Goal: Information Seeking & Learning: Learn about a topic

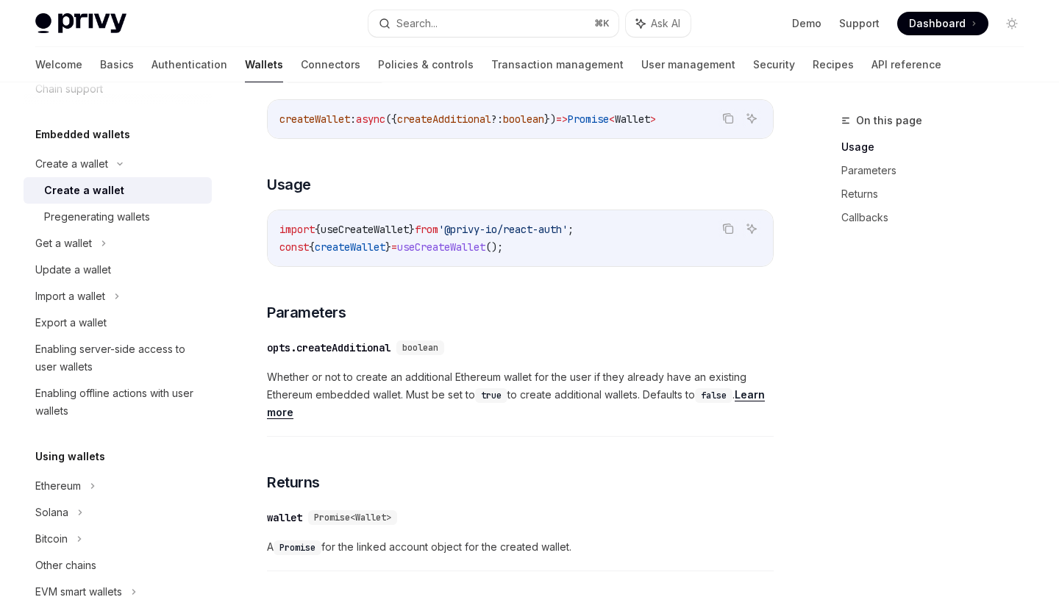
scroll to position [546, 0]
click at [446, 22] on button "Search... ⌘ K" at bounding box center [492, 23] width 249 height 26
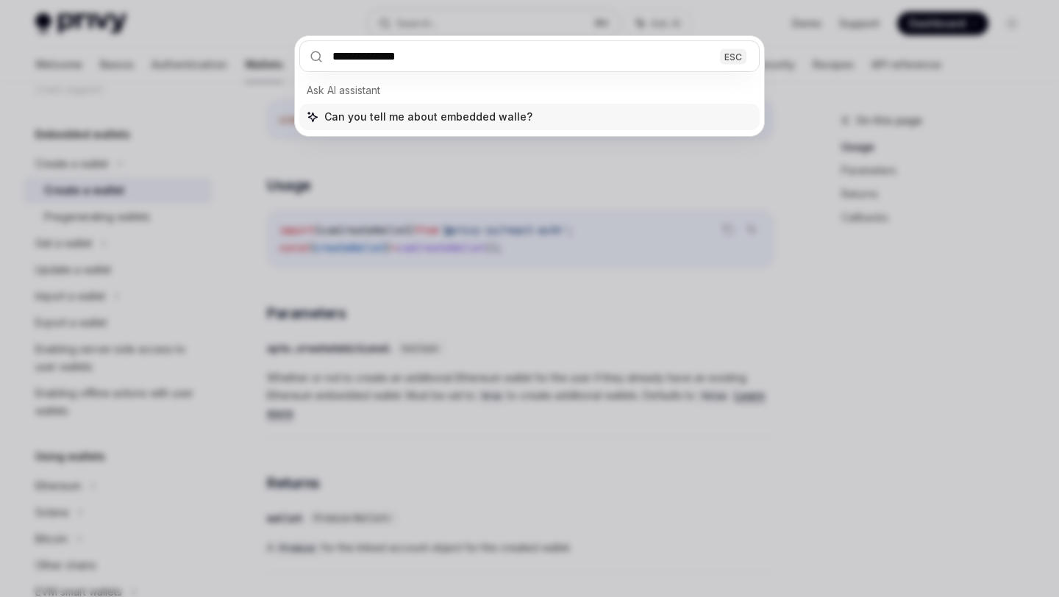
type input "**********"
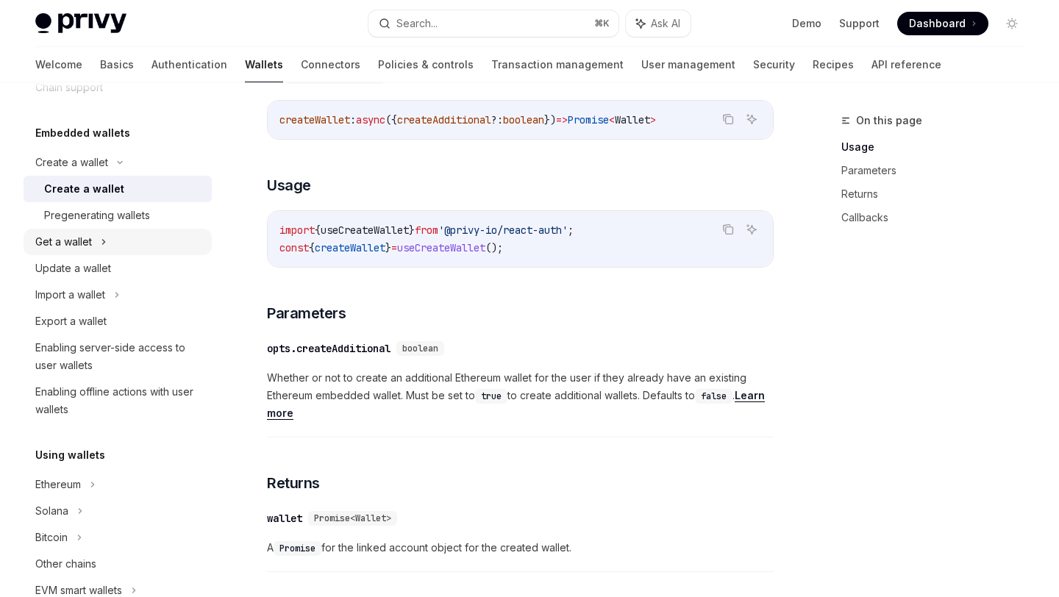
scroll to position [67, 0]
click at [115, 315] on div "Export a wallet" at bounding box center [119, 320] width 168 height 18
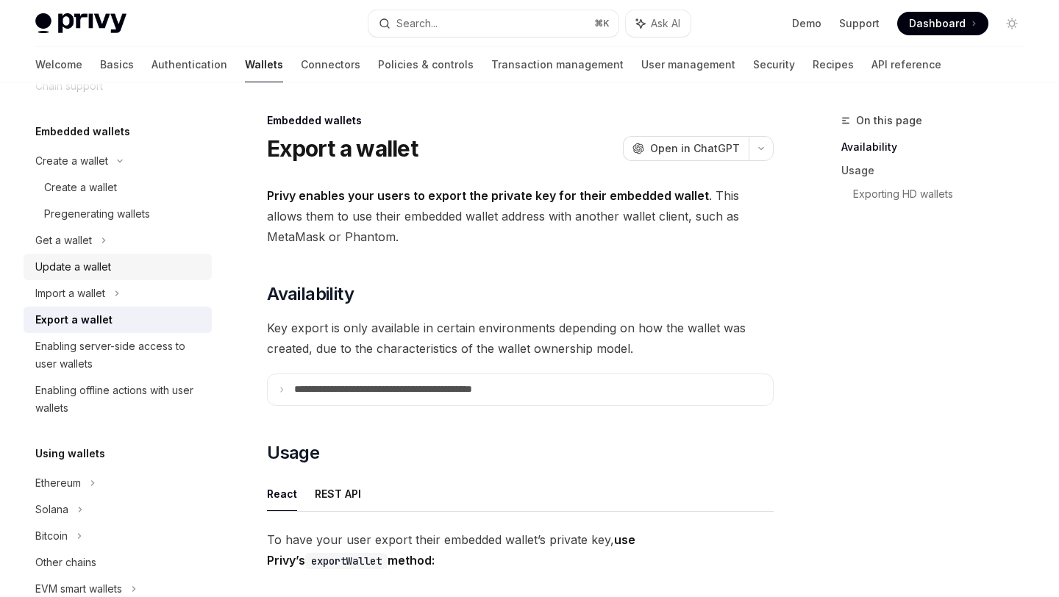
click at [110, 270] on div "Update a wallet" at bounding box center [119, 267] width 168 height 18
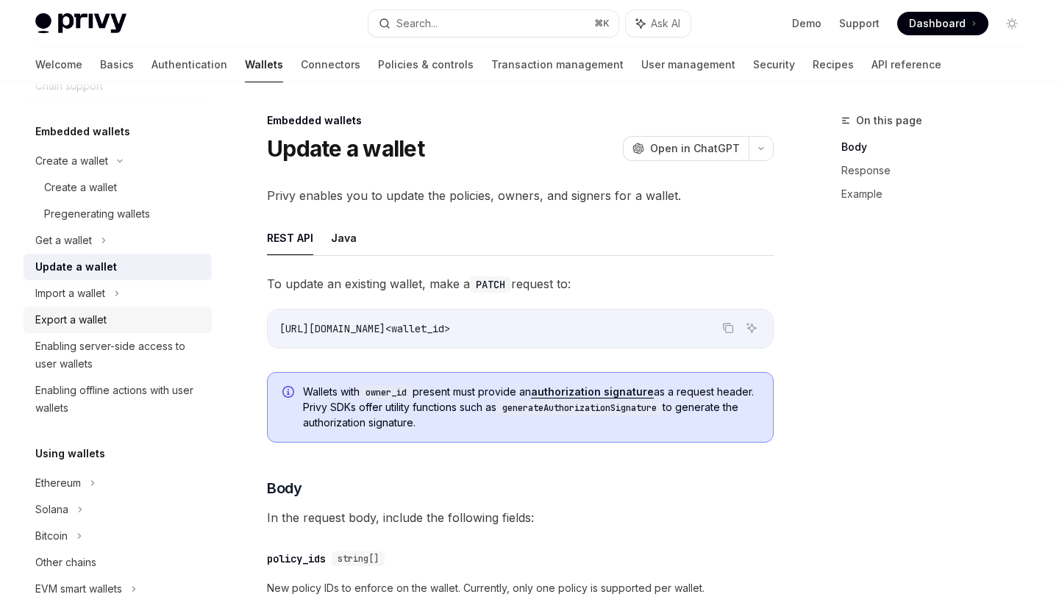
click at [113, 315] on div "Export a wallet" at bounding box center [119, 320] width 168 height 18
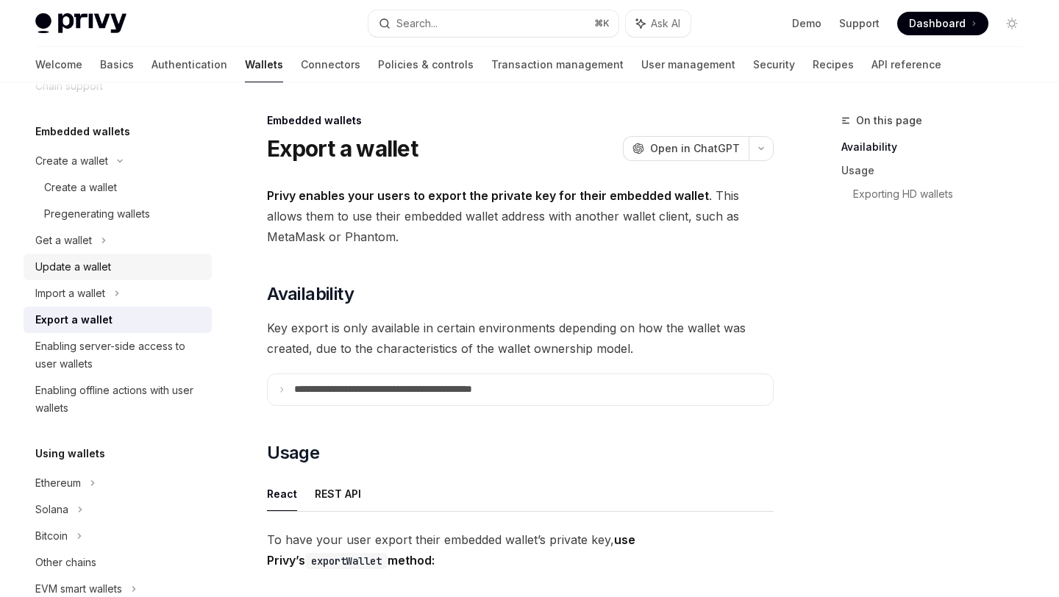
click at [123, 253] on ul "Create a wallet Create a wallet Pregenerating wallets Get a wallet Update a wal…" at bounding box center [118, 285] width 188 height 274
click at [118, 267] on div "Update a wallet" at bounding box center [119, 267] width 168 height 18
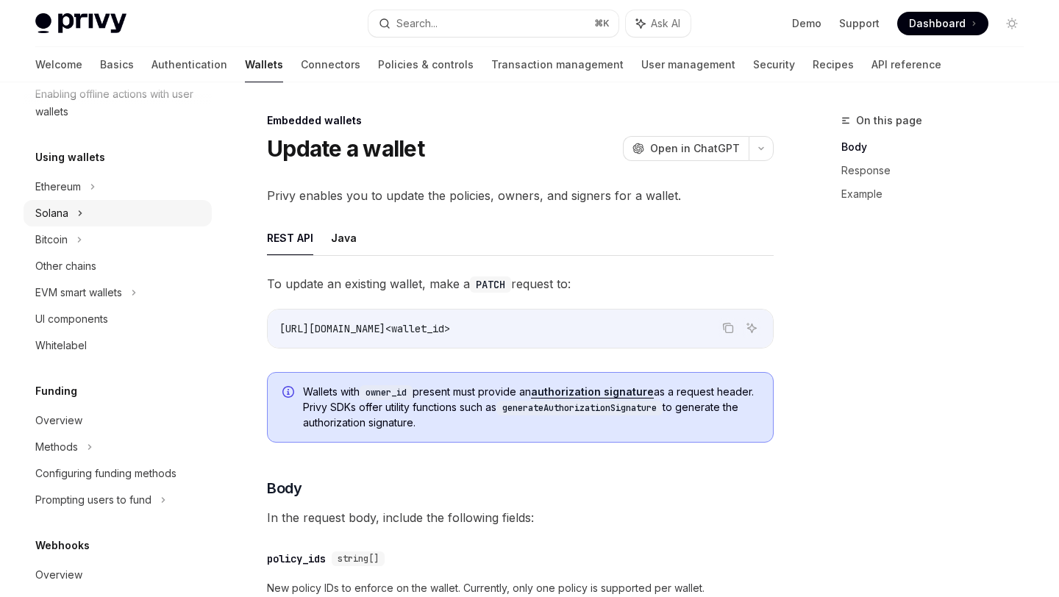
scroll to position [364, 0]
click at [131, 283] on div "EVM smart wallets" at bounding box center [118, 292] width 188 height 26
type textarea "*"
